Goal: Navigation & Orientation: Find specific page/section

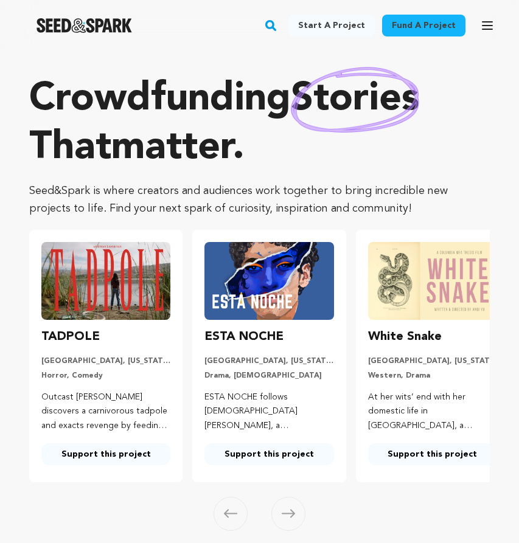
click at [483, 38] on div "Open main menu" at bounding box center [487, 26] width 24 height 32
click at [485, 23] on icon "button" at bounding box center [487, 25] width 15 height 15
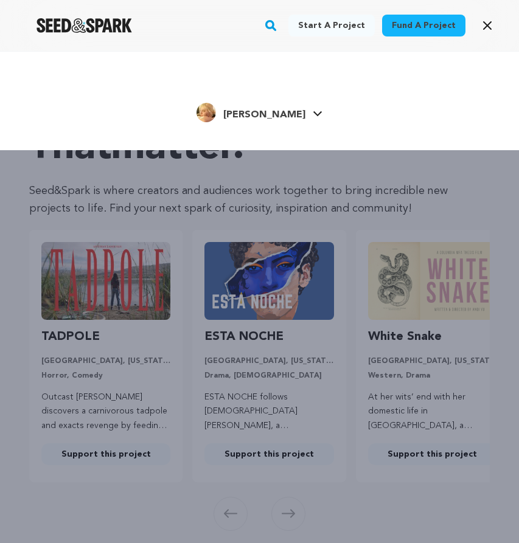
click at [264, 114] on span "[PERSON_NAME]" at bounding box center [264, 115] width 82 height 10
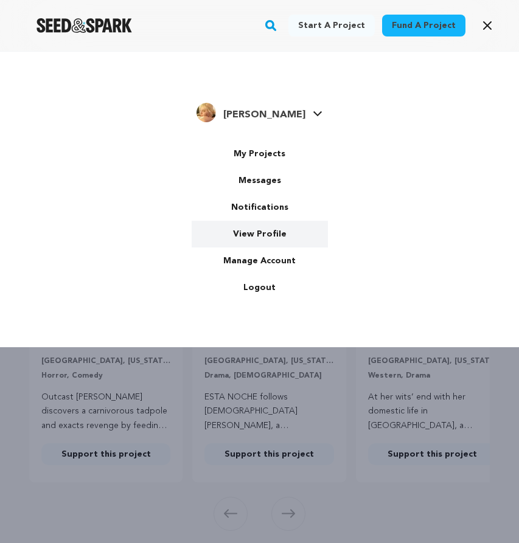
click at [278, 241] on link "View Profile" at bounding box center [260, 234] width 136 height 27
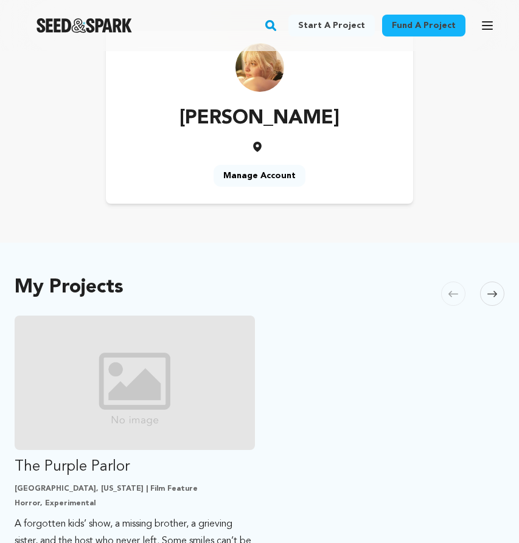
scroll to position [46, 0]
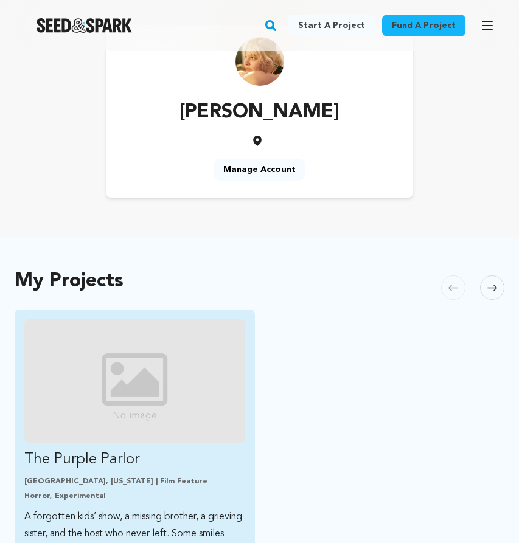
click at [193, 368] on img "Fund The Purple Parlor" at bounding box center [134, 380] width 221 height 123
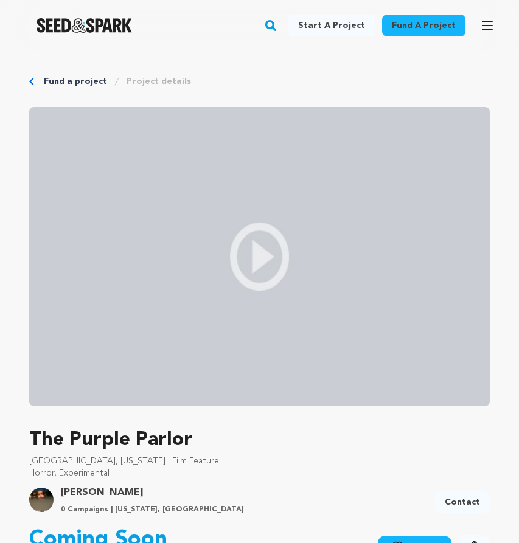
click at [283, 268] on img at bounding box center [259, 256] width 460 height 299
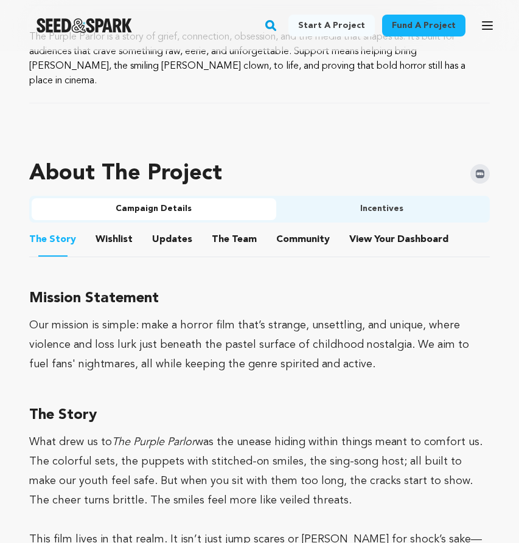
scroll to position [612, 0]
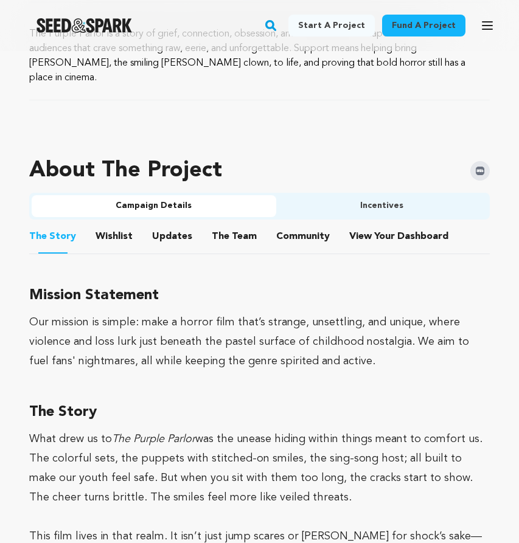
click at [105, 224] on button "Wishlist" at bounding box center [114, 238] width 29 height 29
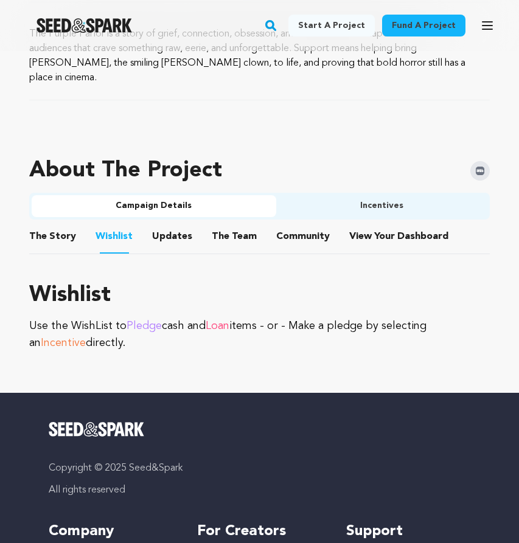
click at [158, 224] on button "Updates" at bounding box center [172, 238] width 29 height 29
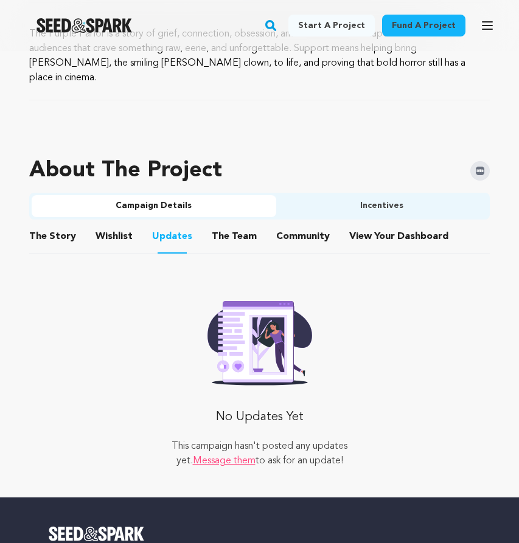
click at [237, 224] on button "The Team" at bounding box center [234, 238] width 29 height 29
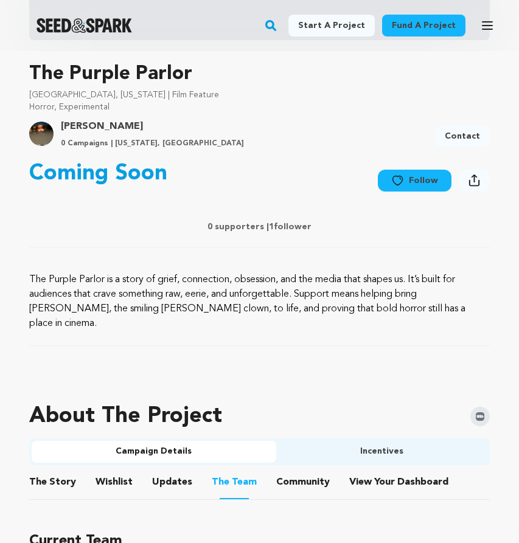
scroll to position [381, 0]
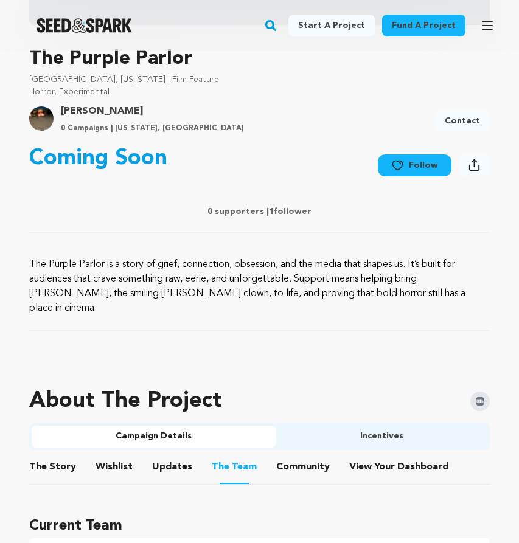
click at [308, 455] on button "Community" at bounding box center [302, 469] width 29 height 29
click at [365, 458] on button "View Your Dashboard" at bounding box center [363, 469] width 29 height 29
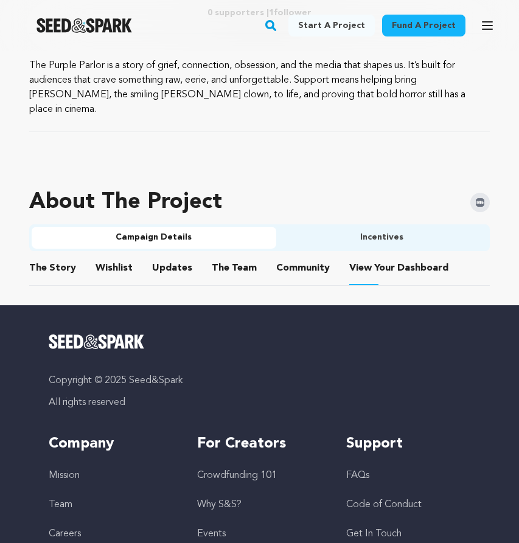
scroll to position [593, 0]
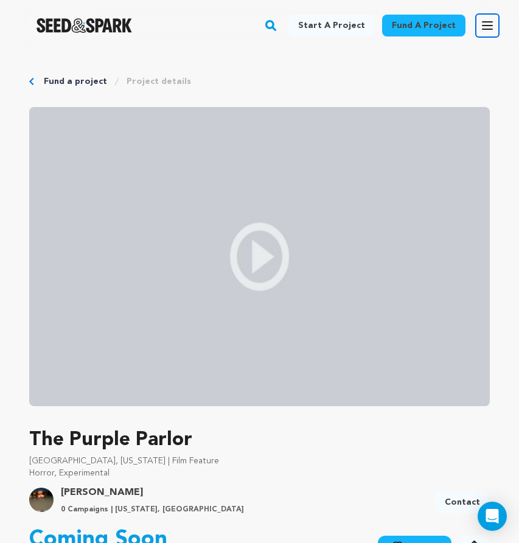
click at [491, 37] on button "Open main menu" at bounding box center [487, 25] width 24 height 24
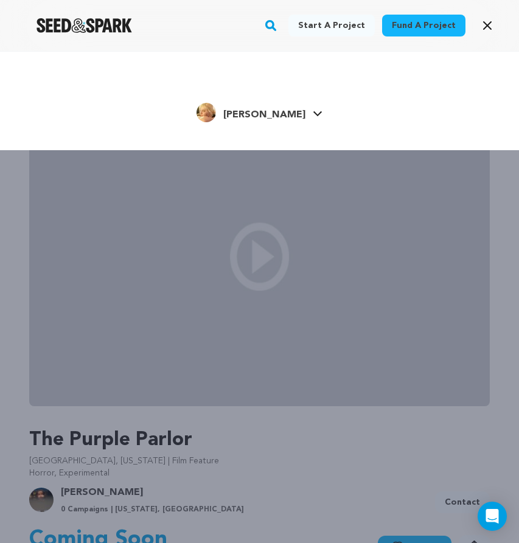
click at [258, 113] on span "[PERSON_NAME]" at bounding box center [264, 115] width 82 height 10
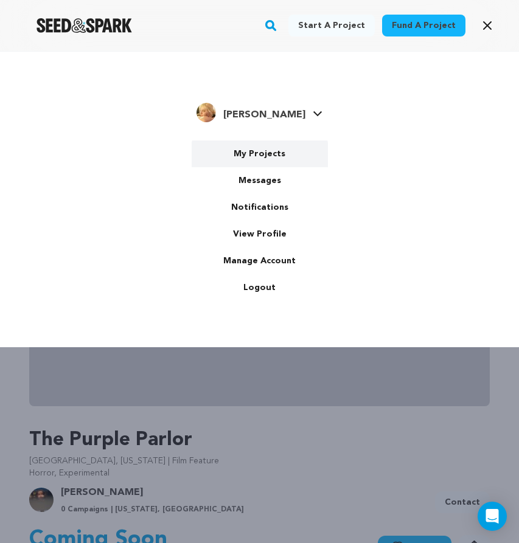
click at [260, 150] on link "My Projects" at bounding box center [260, 153] width 136 height 27
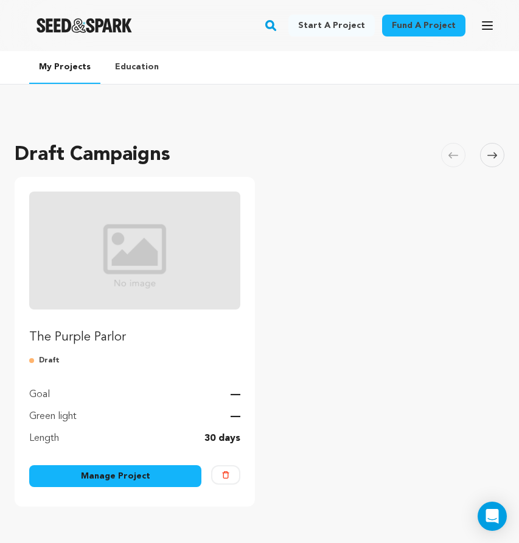
click at [212, 342] on p "The Purple Parlor" at bounding box center [134, 337] width 211 height 17
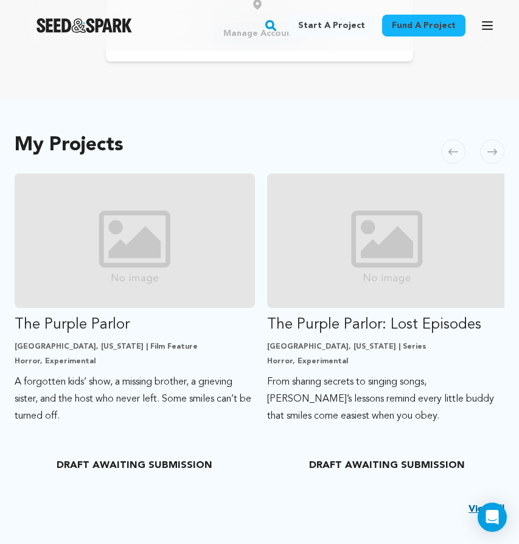
scroll to position [190, 0]
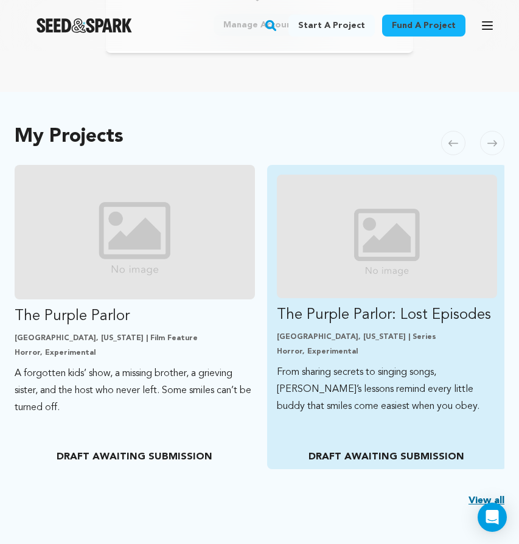
click at [406, 331] on link "The Purple Parlor: Lost Episodes [GEOGRAPHIC_DATA], [US_STATE] | Series Horror,…" at bounding box center [387, 295] width 221 height 240
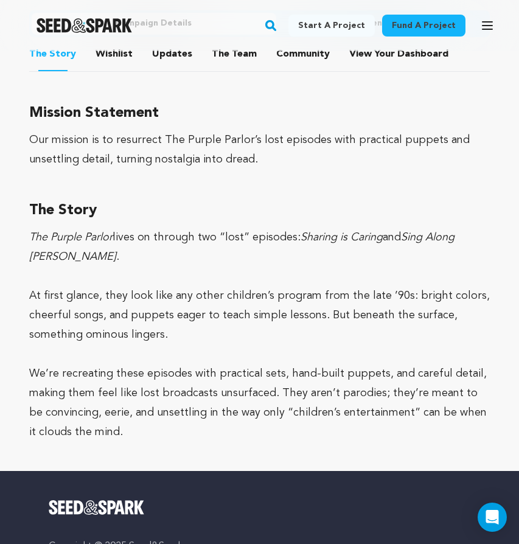
scroll to position [798, 0]
